Goal: Information Seeking & Learning: Learn about a topic

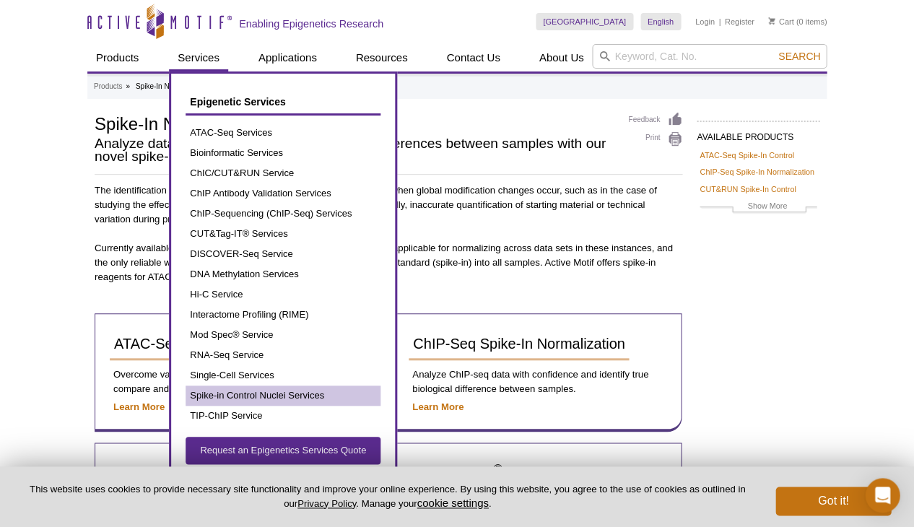
click at [294, 386] on link "Spike-in Control Nuclei Services" at bounding box center [283, 396] width 195 height 20
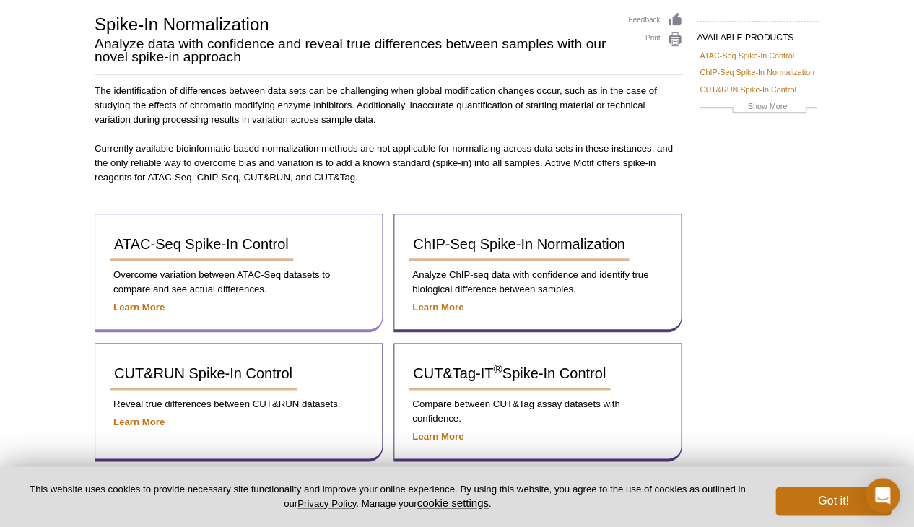
scroll to position [347, 0]
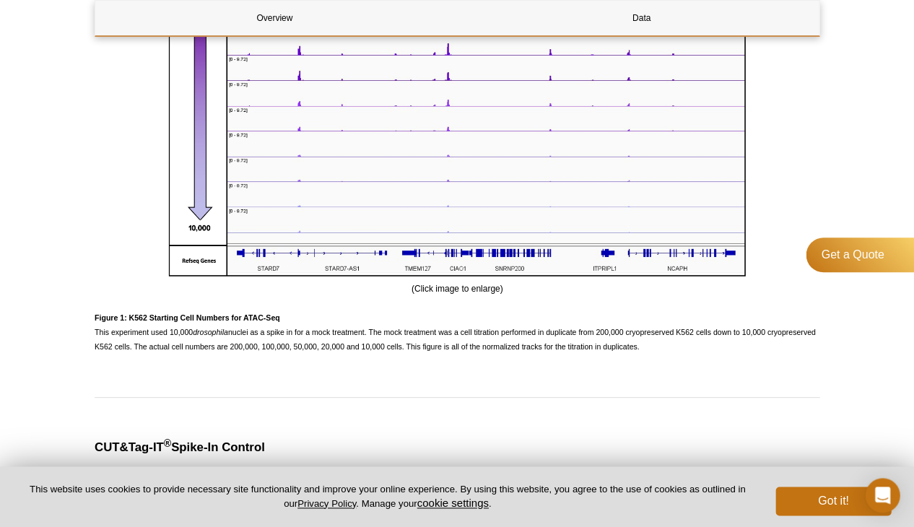
scroll to position [883, 0]
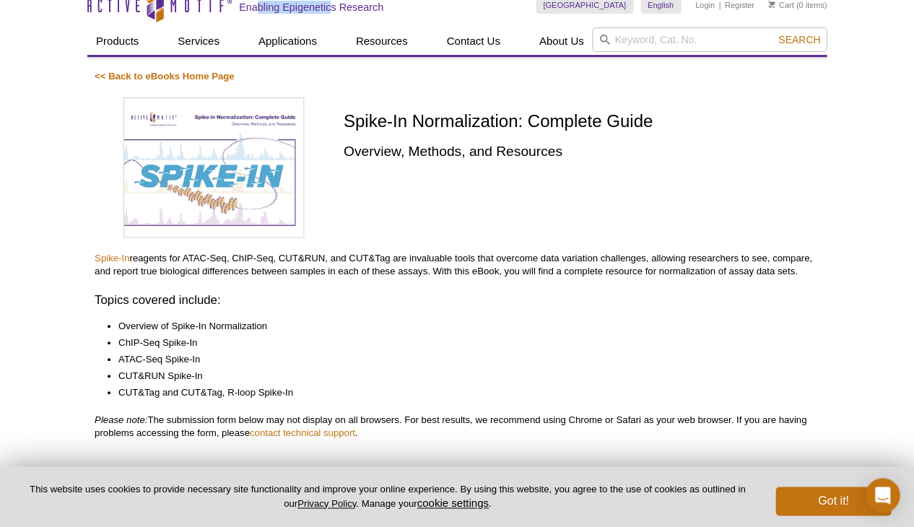
scroll to position [320, 0]
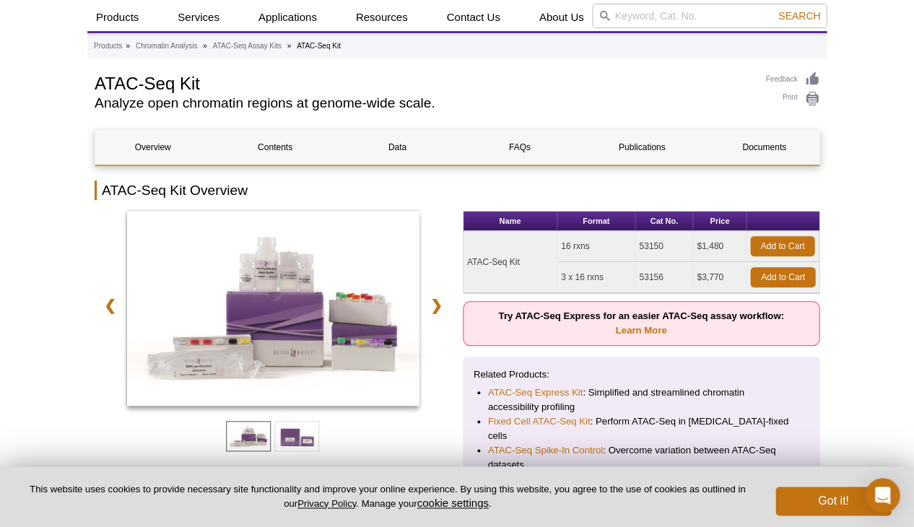
scroll to position [43, 0]
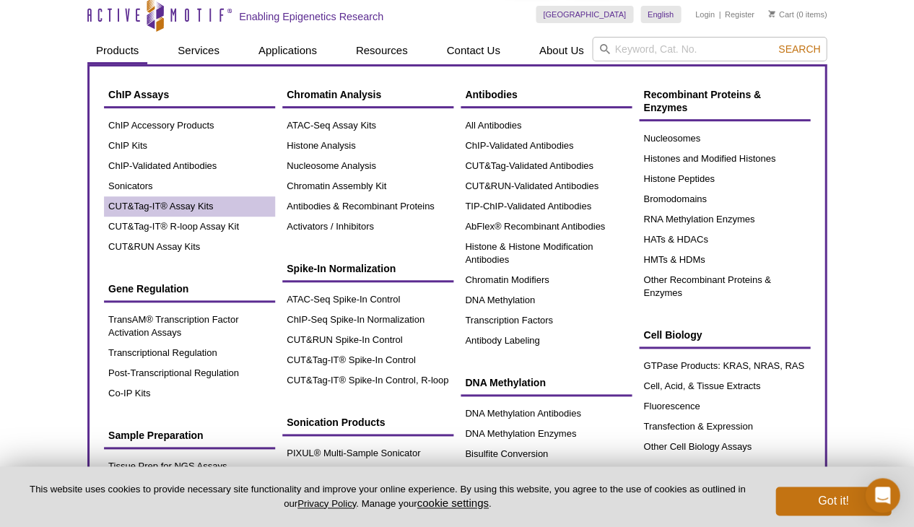
click at [174, 206] on link "CUT&Tag-IT® Assay Kits" at bounding box center [189, 206] width 171 height 20
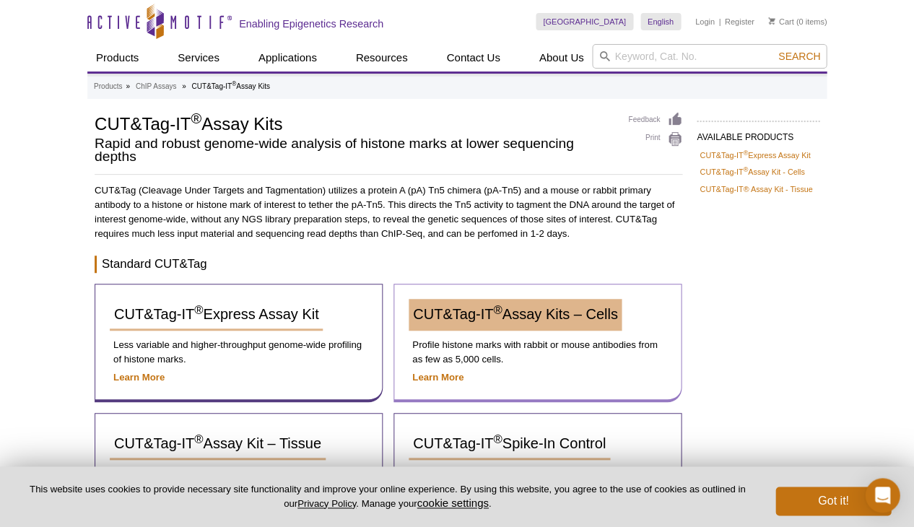
click at [498, 318] on span "CUT&Tag-IT ® Assay Kits – Cells" at bounding box center [515, 314] width 204 height 16
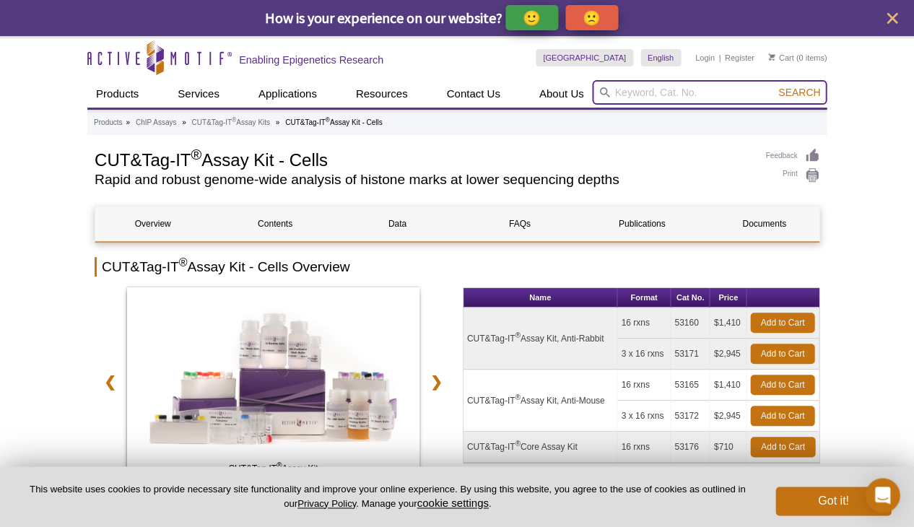
click at [690, 90] on input "search" at bounding box center [709, 92] width 235 height 25
